Goal: Go to known website: Go to known website

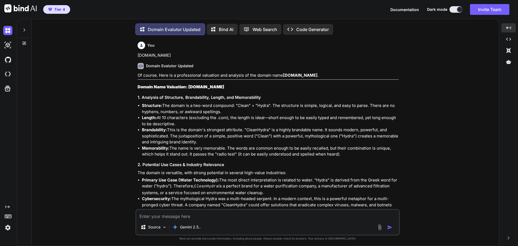
scroll to position [251, 0]
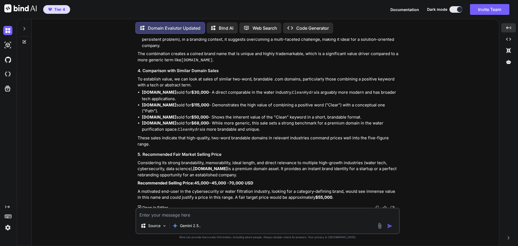
click at [181, 214] on textarea at bounding box center [267, 213] width 263 height 10
type textarea "F"
type textarea "x"
type textarea "Fl"
type textarea "x"
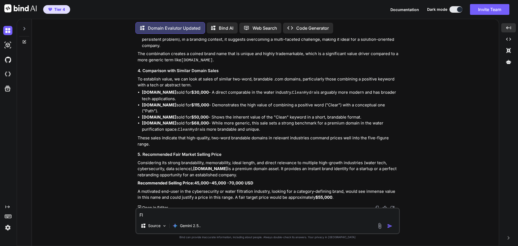
type textarea "Fli"
type textarea "x"
type textarea "Flin"
type textarea "x"
type textarea "Flinc"
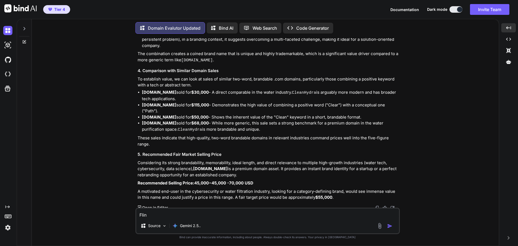
type textarea "x"
type textarea "Flinch"
type textarea "x"
type textarea "FlinchA"
type textarea "x"
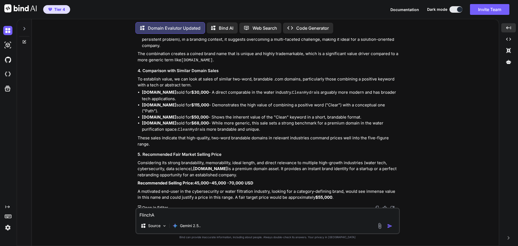
type textarea "FlinchAI"
type textarea "x"
type textarea "FlinchAI."
type textarea "x"
type textarea "FlinchAI.c"
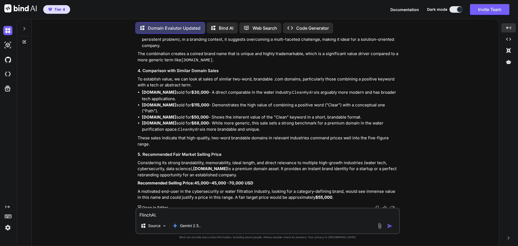
type textarea "x"
type textarea "[DOMAIN_NAME]"
type textarea "x"
type textarea "[DOMAIN_NAME]"
type textarea "x"
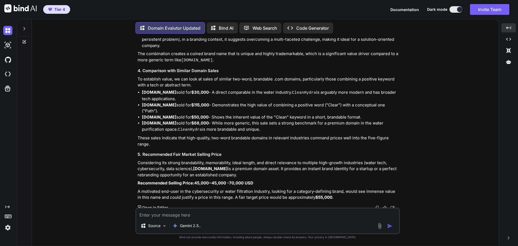
scroll to position [308, 0]
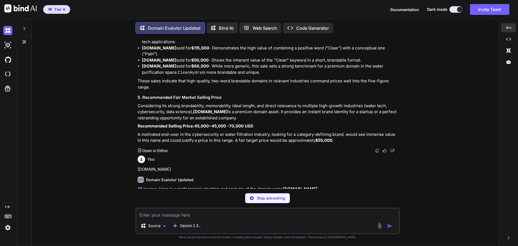
type textarea "x"
